Goal: Information Seeking & Learning: Learn about a topic

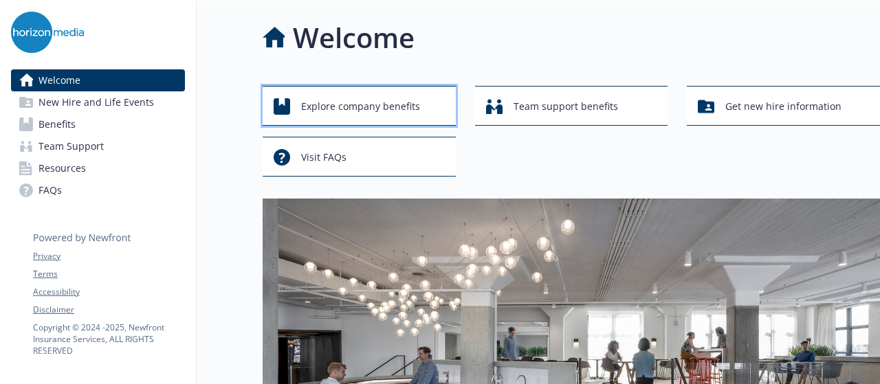
click at [381, 114] on span "Explore company benefits" at bounding box center [360, 106] width 119 height 26
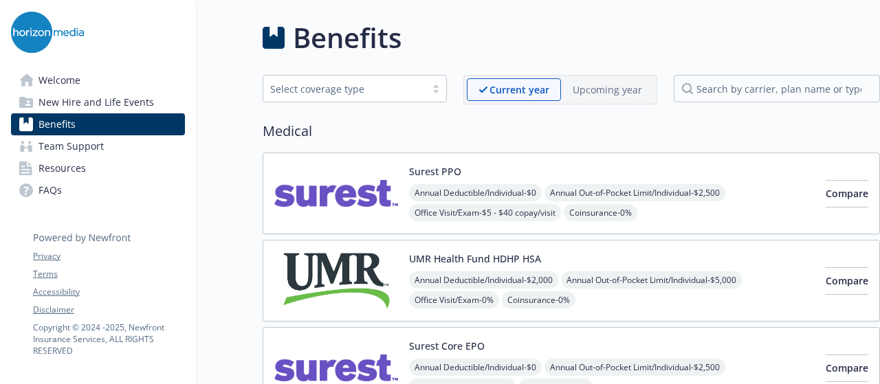
click at [380, 89] on div "Select coverage type" at bounding box center [344, 89] width 148 height 14
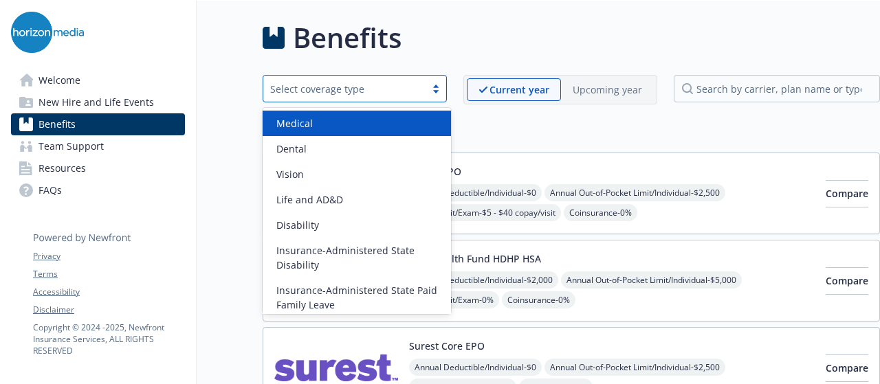
click at [471, 46] on div "Benefits" at bounding box center [571, 37] width 617 height 41
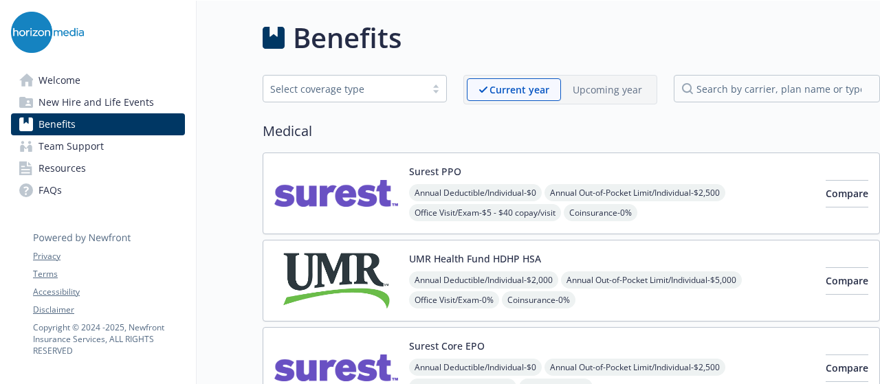
click at [85, 177] on link "Resources" at bounding box center [98, 168] width 174 height 22
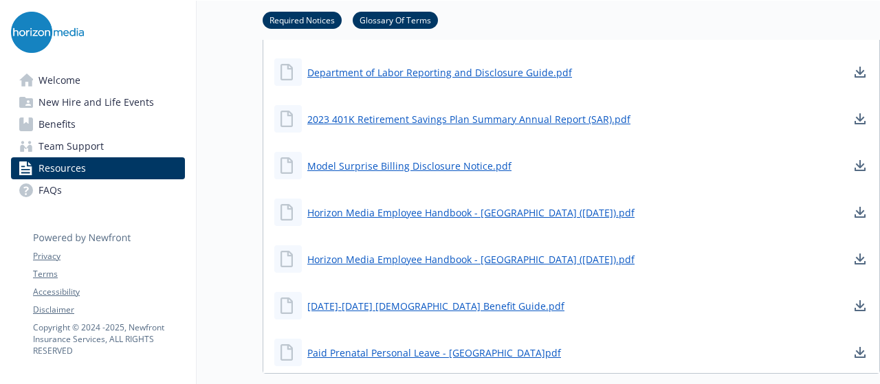
scroll to position [962, 0]
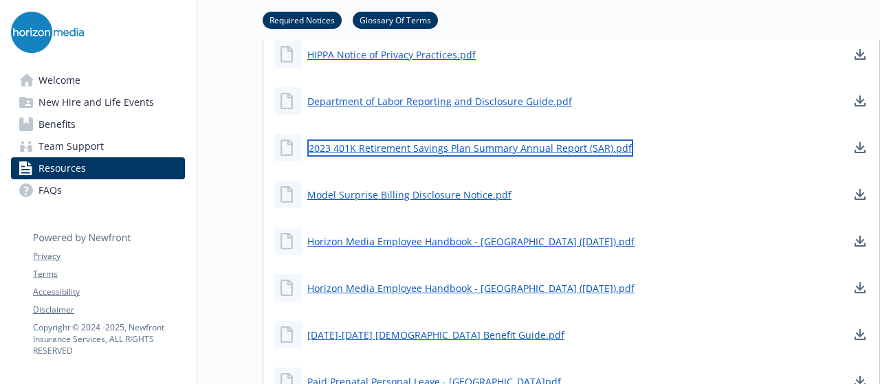
click at [393, 149] on link "2023 401K Retirement Savings Plan Summary Annual Report (SAR).pdf" at bounding box center [470, 148] width 326 height 17
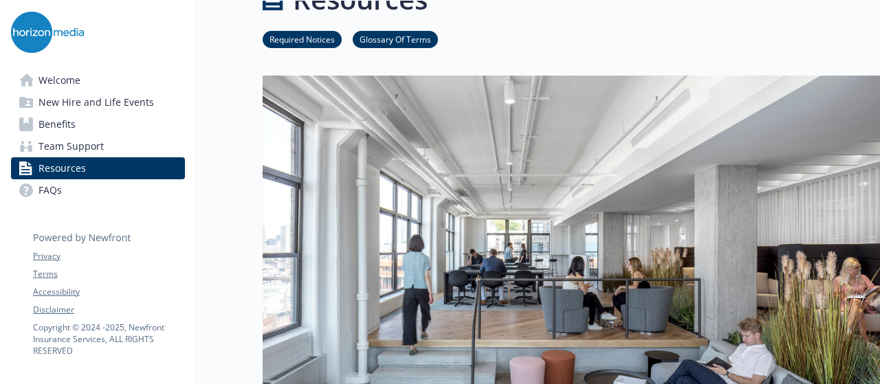
scroll to position [0, 0]
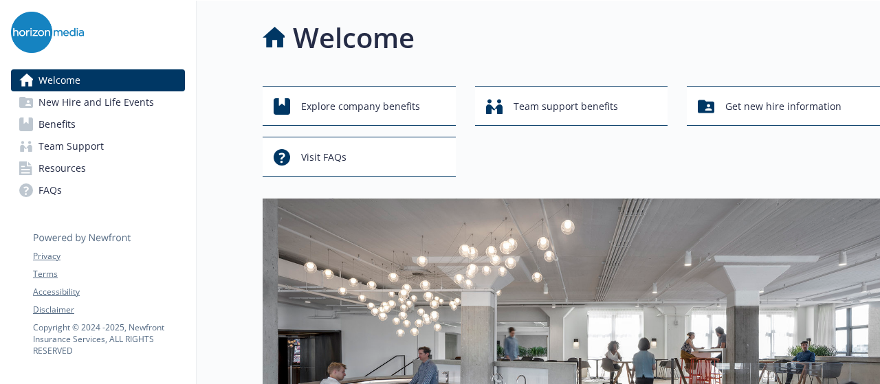
click at [124, 109] on span "New Hire and Life Events" at bounding box center [95, 102] width 115 height 22
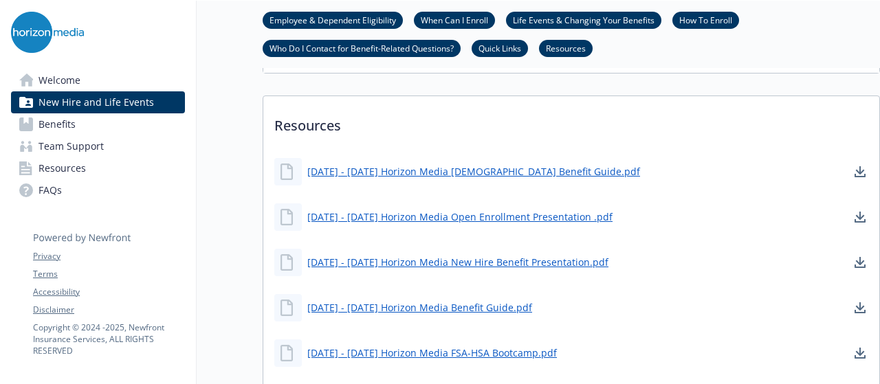
scroll to position [893, 0]
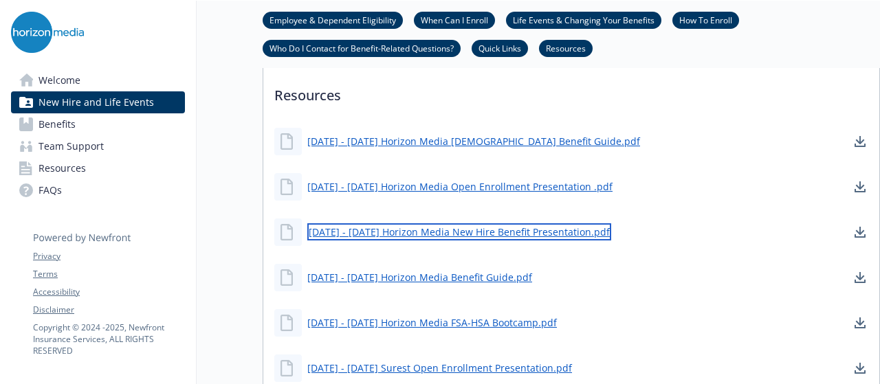
click at [451, 226] on link "2025 - 2026 Horizon Media New Hire Benefit Presentation.pdf" at bounding box center [459, 231] width 304 height 17
